Goal: Task Accomplishment & Management: Manage account settings

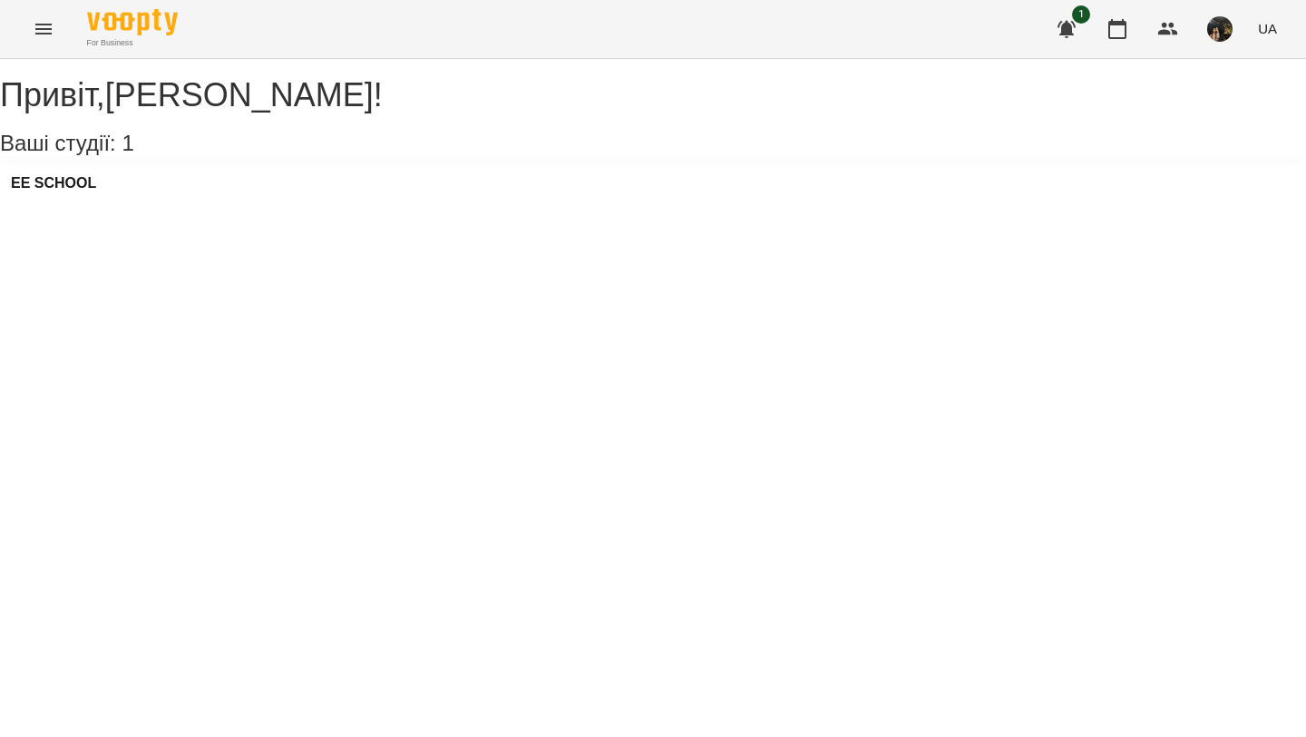
click at [56, 188] on div "EE SCHOOL" at bounding box center [653, 188] width 1306 height 49
click at [75, 191] on h3 "EE SCHOOL" at bounding box center [53, 183] width 85 height 16
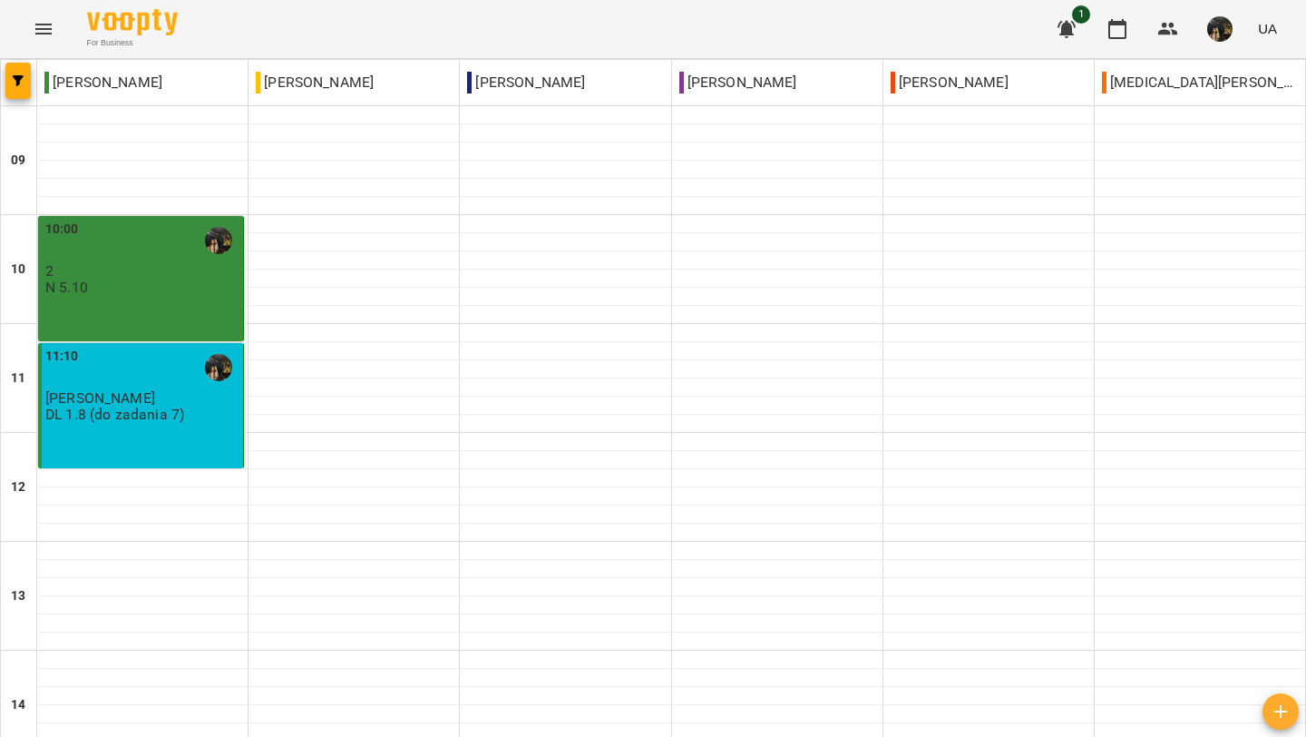
click at [156, 408] on p "DL 1.8 (do zadania 7)" at bounding box center [114, 413] width 139 height 15
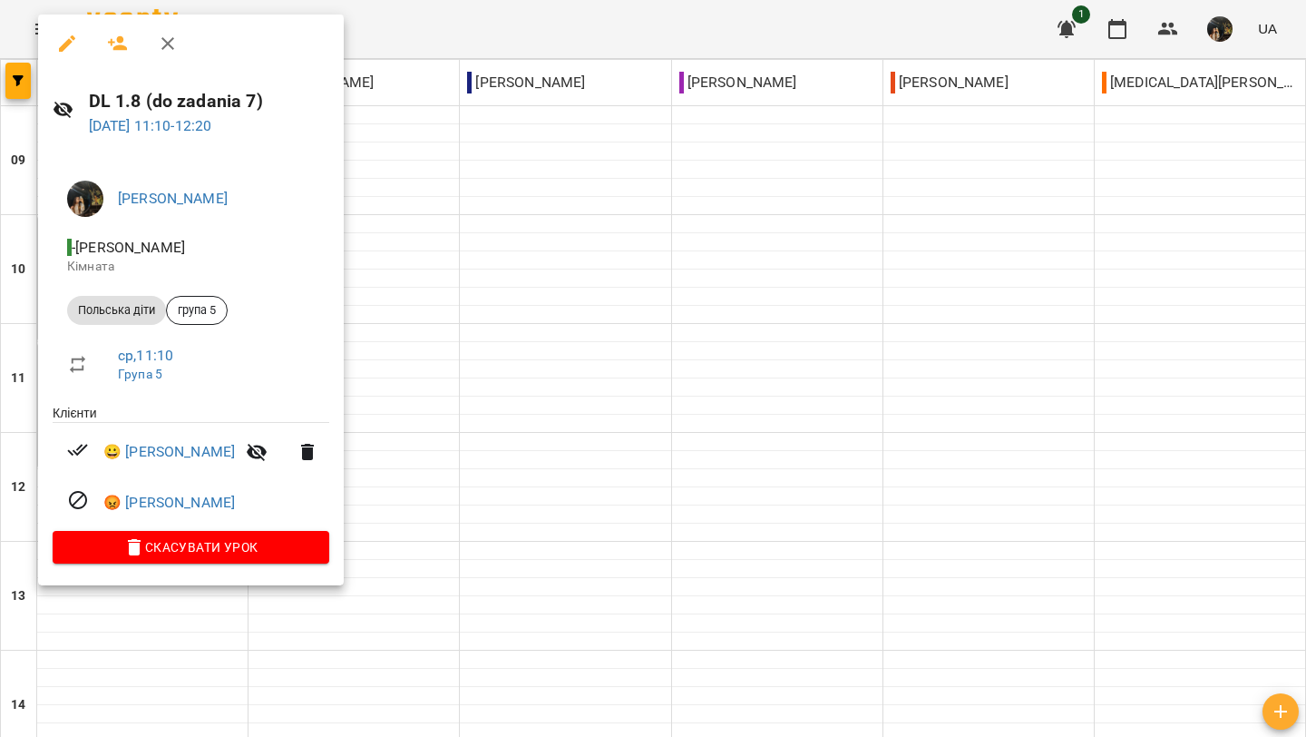
click at [170, 45] on icon "button" at bounding box center [167, 43] width 13 height 13
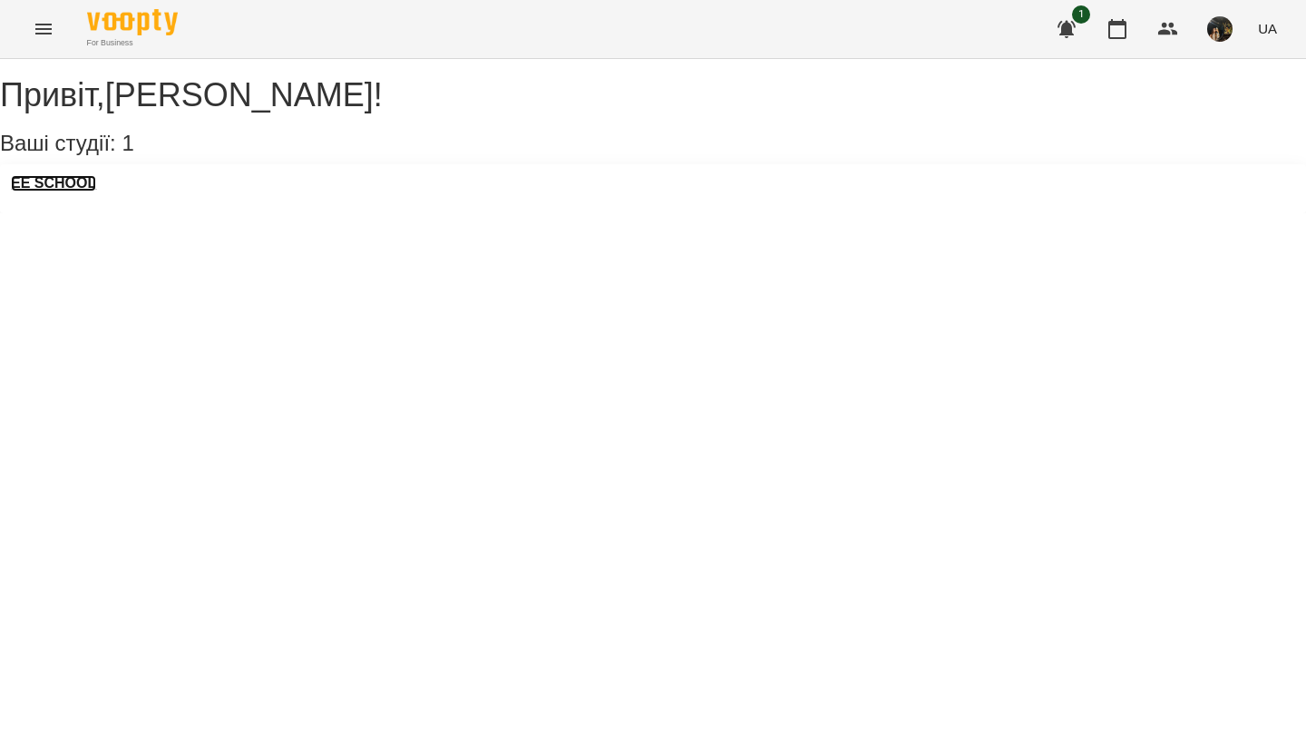
click at [69, 191] on h3 "EE SCHOOL" at bounding box center [53, 183] width 85 height 16
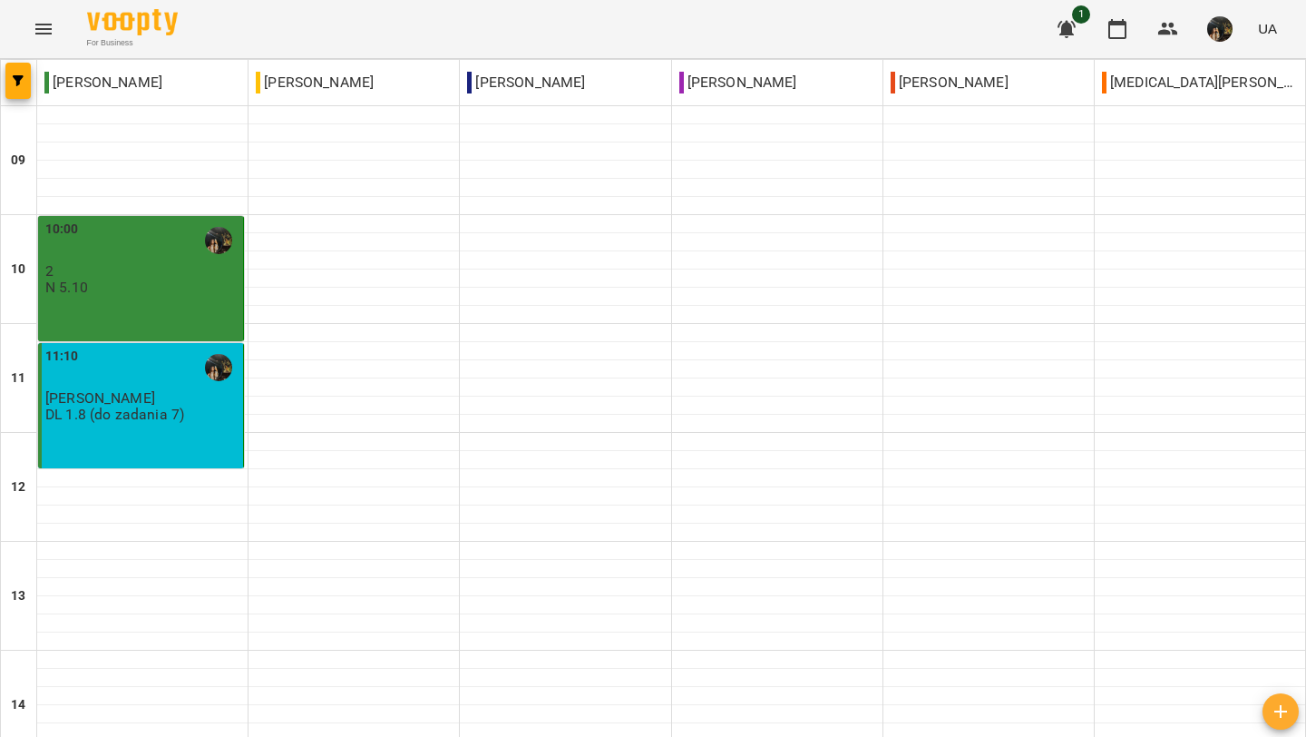
click at [209, 322] on div "10:00 2 N 5.10" at bounding box center [141, 278] width 206 height 125
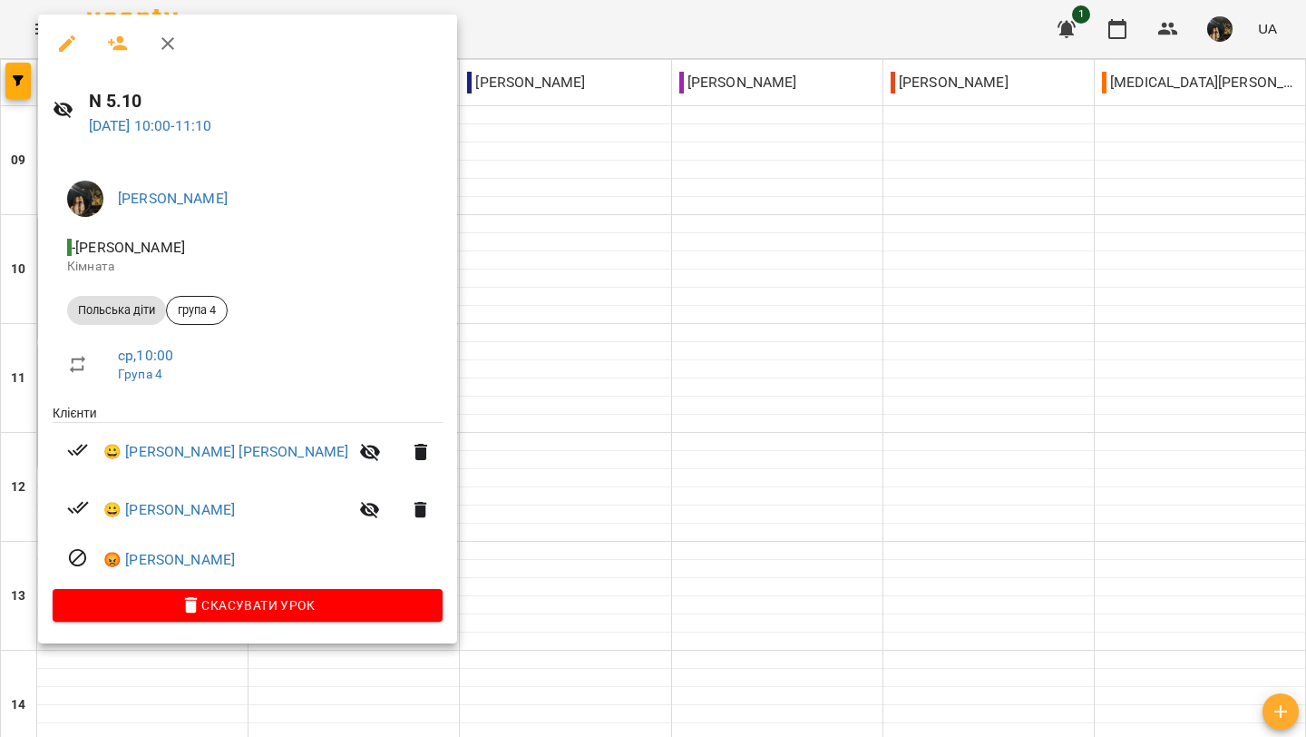
click at [171, 40] on icon "button" at bounding box center [167, 43] width 13 height 13
